Goal: Task Accomplishment & Management: Use online tool/utility

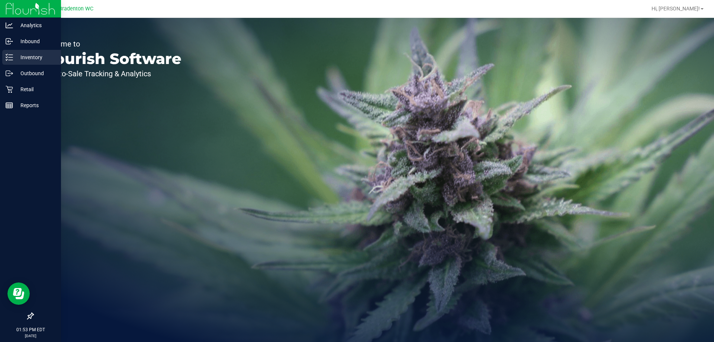
click at [39, 64] on div "Inventory" at bounding box center [31, 57] width 59 height 15
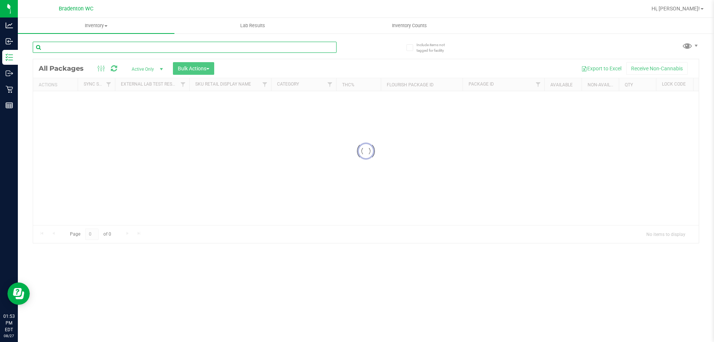
click at [147, 46] on div "Inventory All packages All inventory Waste log Create inventory Lab Results Inv…" at bounding box center [366, 180] width 696 height 324
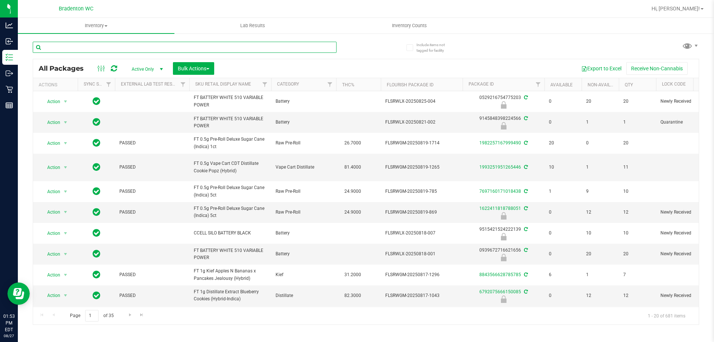
click at [146, 42] on input "text" at bounding box center [185, 47] width 304 height 11
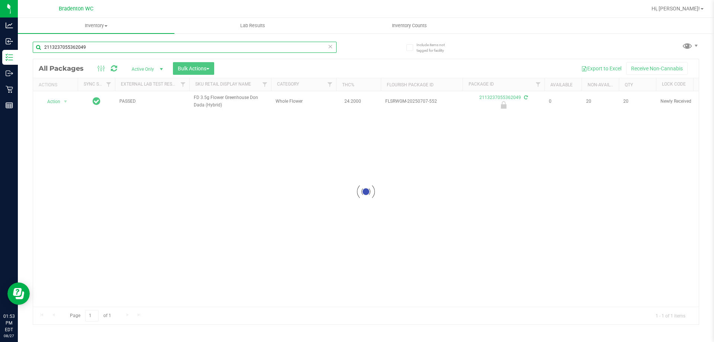
type input "2113237055362049"
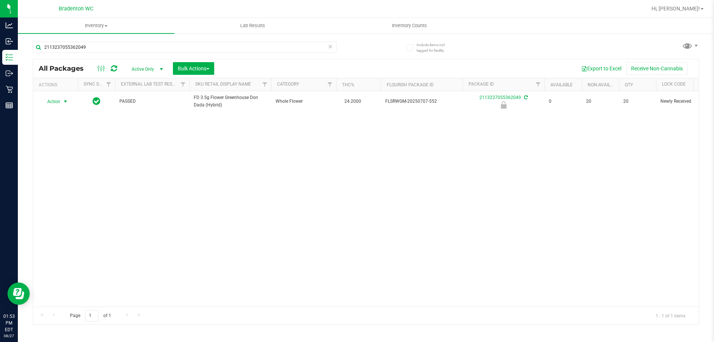
click at [59, 100] on span "Action" at bounding box center [51, 101] width 20 height 10
click at [74, 184] on li "Unlock package" at bounding box center [65, 189] width 48 height 11
